Goal: Information Seeking & Learning: Learn about a topic

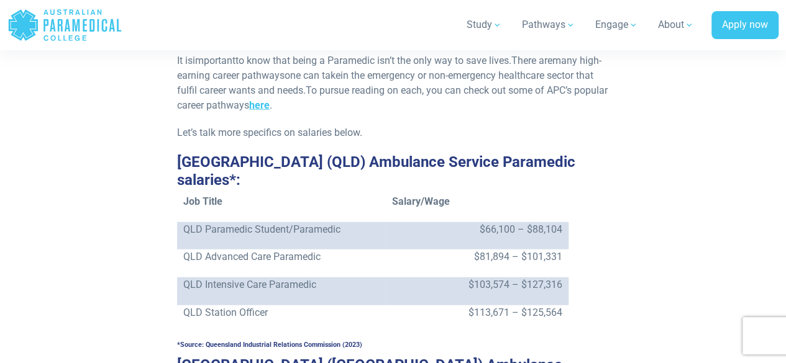
scroll to position [1367, 0]
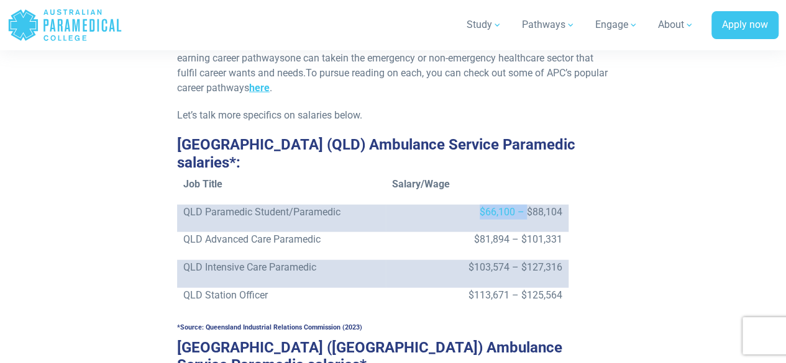
drag, startPoint x: 474, startPoint y: 165, endPoint x: 530, endPoint y: 161, distance: 56.7
click at [530, 205] on p "$66,100 – $88,104" at bounding box center [477, 212] width 170 height 15
drag, startPoint x: 530, startPoint y: 161, endPoint x: 562, endPoint y: 175, distance: 33.9
click at [530, 205] on p "$66,100 – $88,104" at bounding box center [477, 212] width 170 height 15
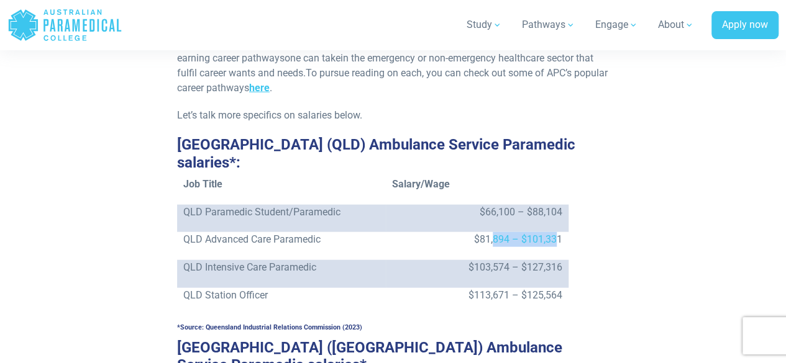
drag, startPoint x: 555, startPoint y: 189, endPoint x: 640, endPoint y: 172, distance: 86.9
click at [560, 232] on td "$81,894 – $101,331" at bounding box center [477, 246] width 183 height 28
drag, startPoint x: 527, startPoint y: 198, endPoint x: 591, endPoint y: 186, distance: 64.5
click at [564, 232] on td "$81,894 – $101,331" at bounding box center [477, 246] width 183 height 28
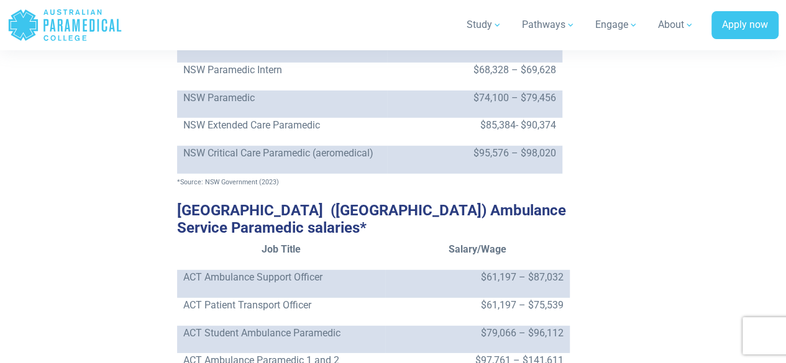
scroll to position [1801, 0]
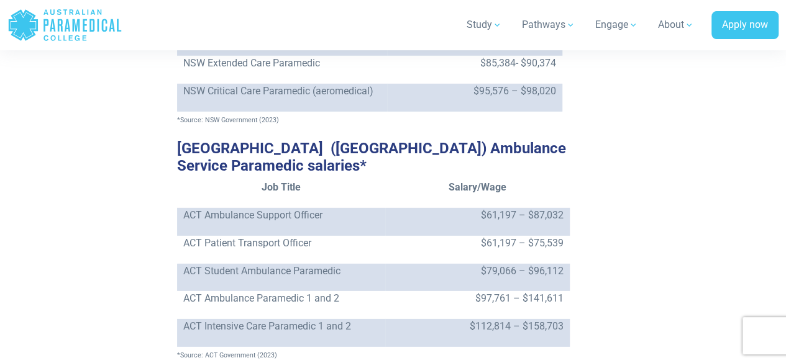
drag, startPoint x: 66, startPoint y: 101, endPoint x: 145, endPoint y: 101, distance: 79.5
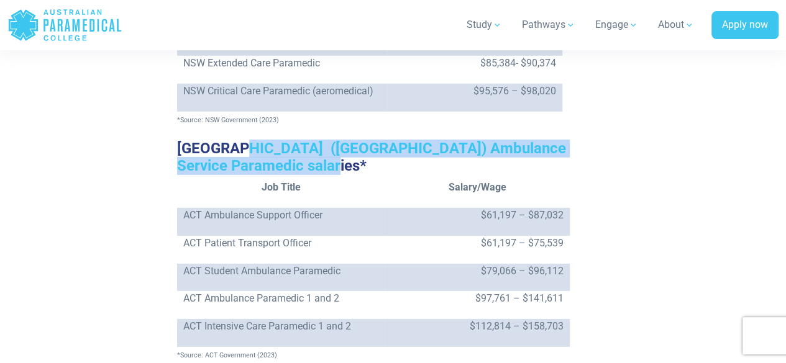
drag, startPoint x: 233, startPoint y: 98, endPoint x: 354, endPoint y: 105, distance: 121.4
click at [352, 140] on h3 "[GEOGRAPHIC_DATA] ([GEOGRAPHIC_DATA]) Ambulance Service Paramedic salaries*" at bounding box center [393, 158] width 432 height 36
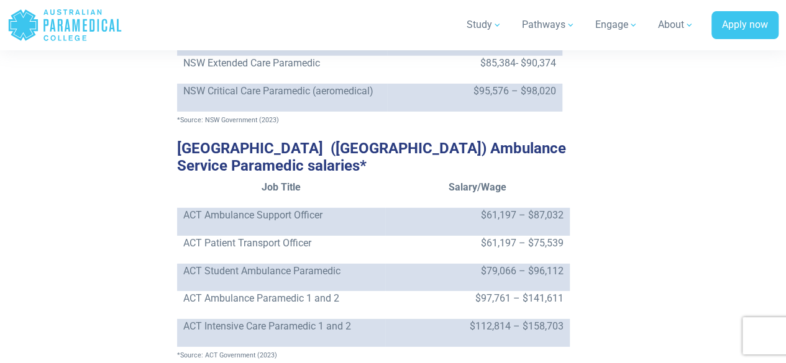
click at [361, 140] on h3 "[GEOGRAPHIC_DATA] ([GEOGRAPHIC_DATA]) Ambulance Service Paramedic salaries*" at bounding box center [393, 158] width 432 height 36
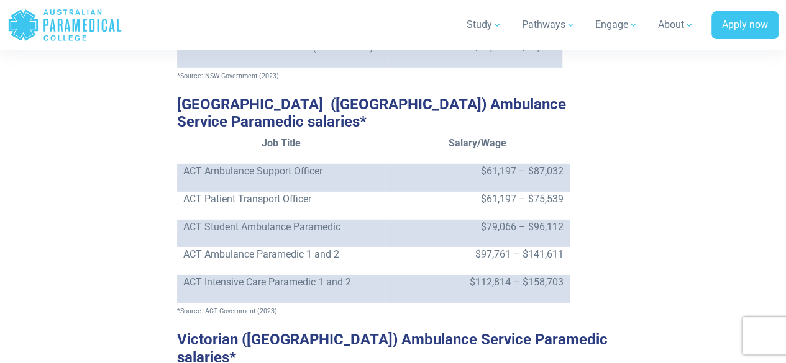
scroll to position [1864, 0]
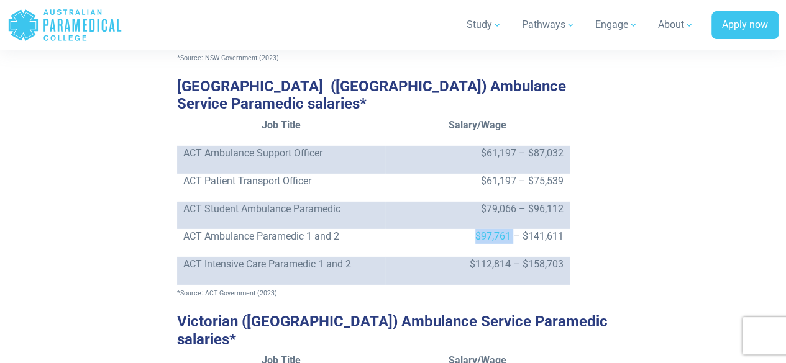
drag, startPoint x: 473, startPoint y: 186, endPoint x: 519, endPoint y: 183, distance: 46.1
click at [519, 229] on p "$97,761 – $141,611" at bounding box center [477, 236] width 172 height 15
click at [527, 202] on td "$79,066 – $96,112" at bounding box center [477, 216] width 184 height 28
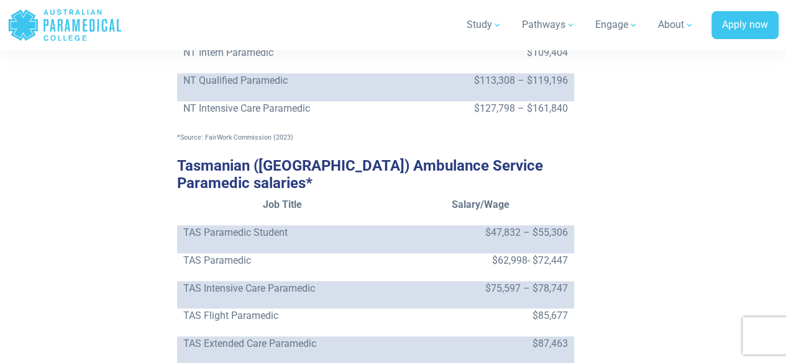
scroll to position [2733, 0]
